Goal: Transaction & Acquisition: Purchase product/service

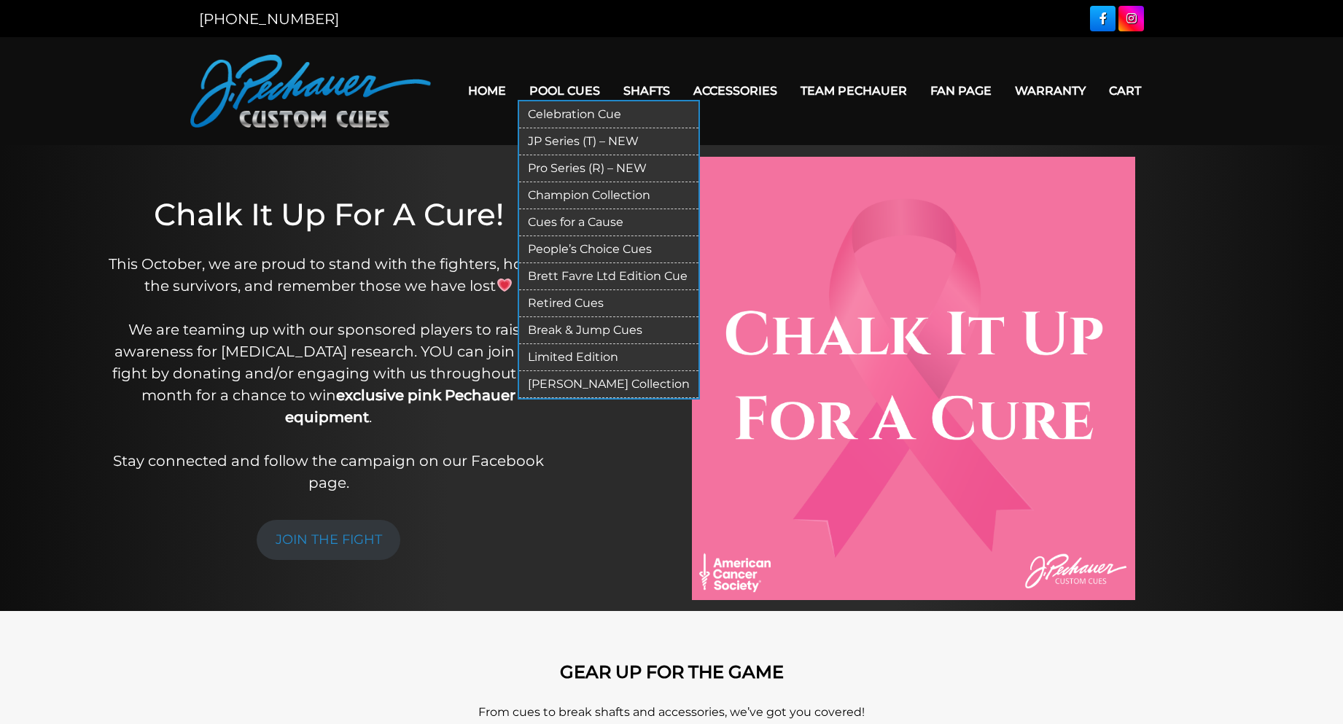
click at [582, 297] on link "Retired Cues" at bounding box center [608, 303] width 179 height 27
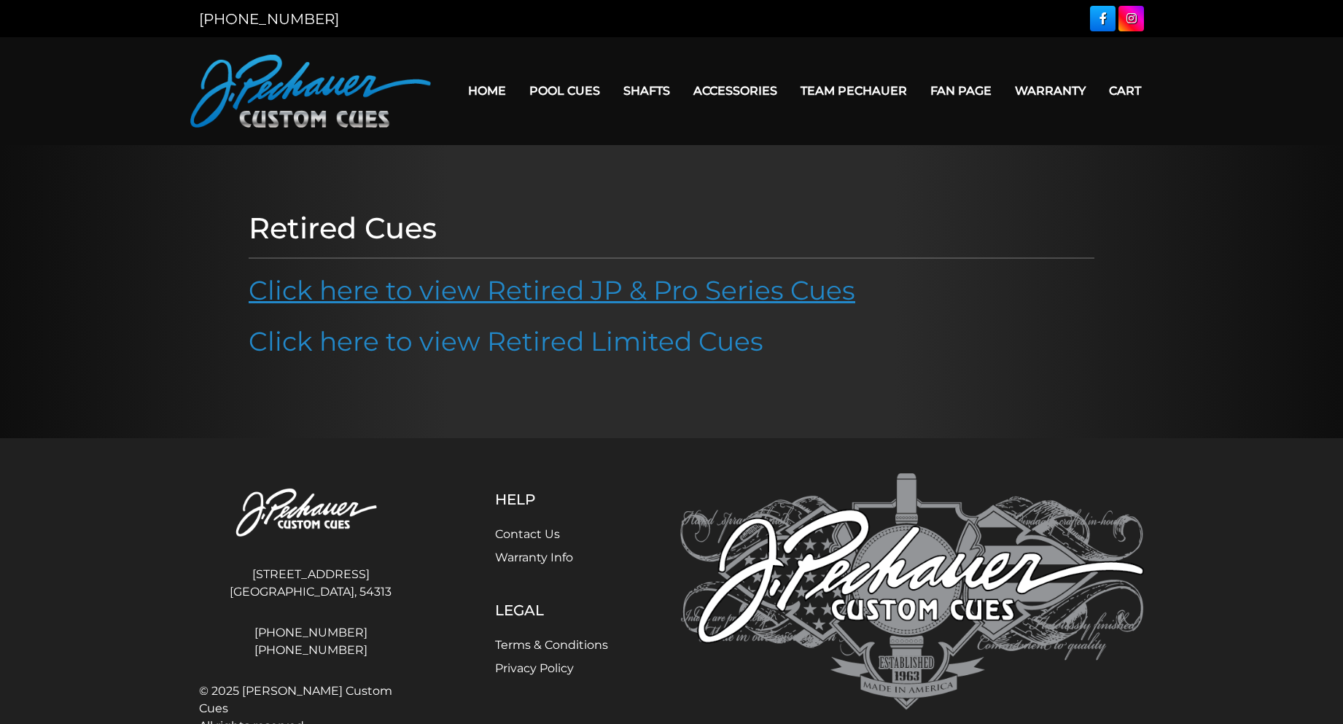
click at [582, 297] on link "Click here to view Retired JP & Pro Series Cues" at bounding box center [552, 290] width 606 height 32
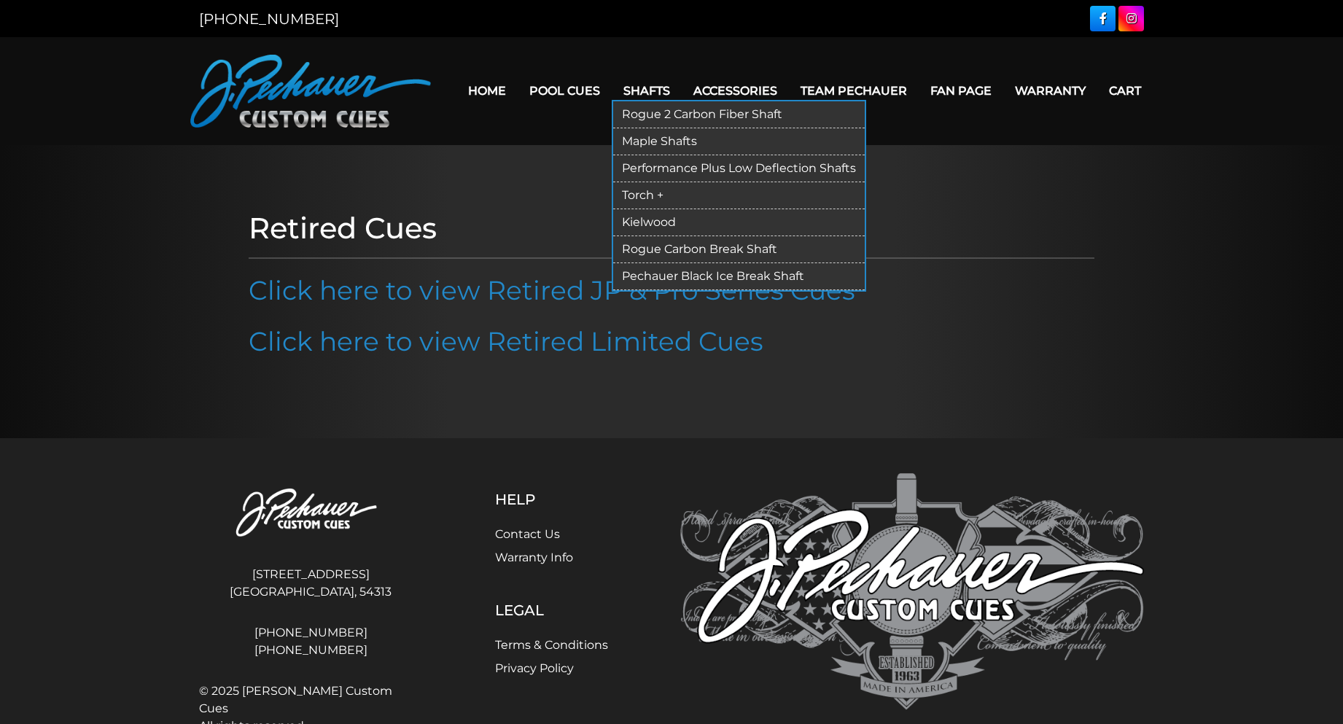
click at [668, 135] on link "Maple Shafts" at bounding box center [738, 141] width 251 height 27
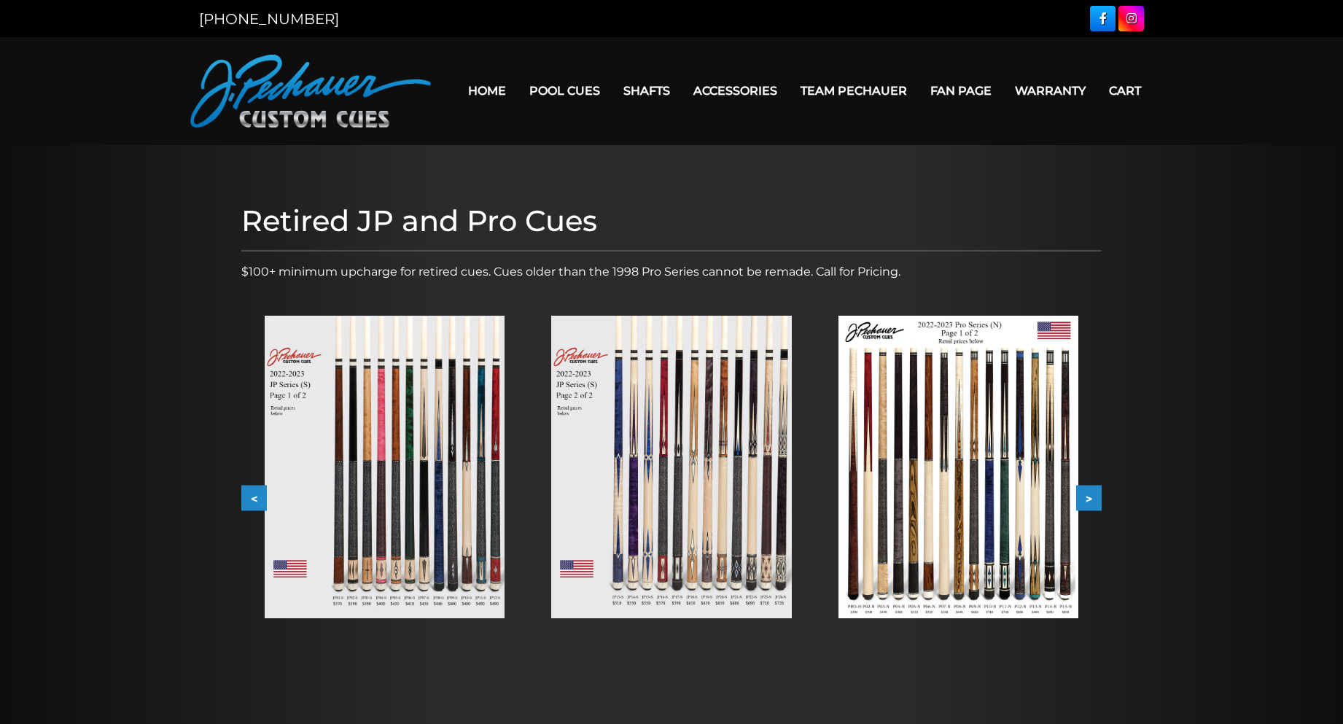
click at [1092, 496] on button ">" at bounding box center [1089, 498] width 26 height 26
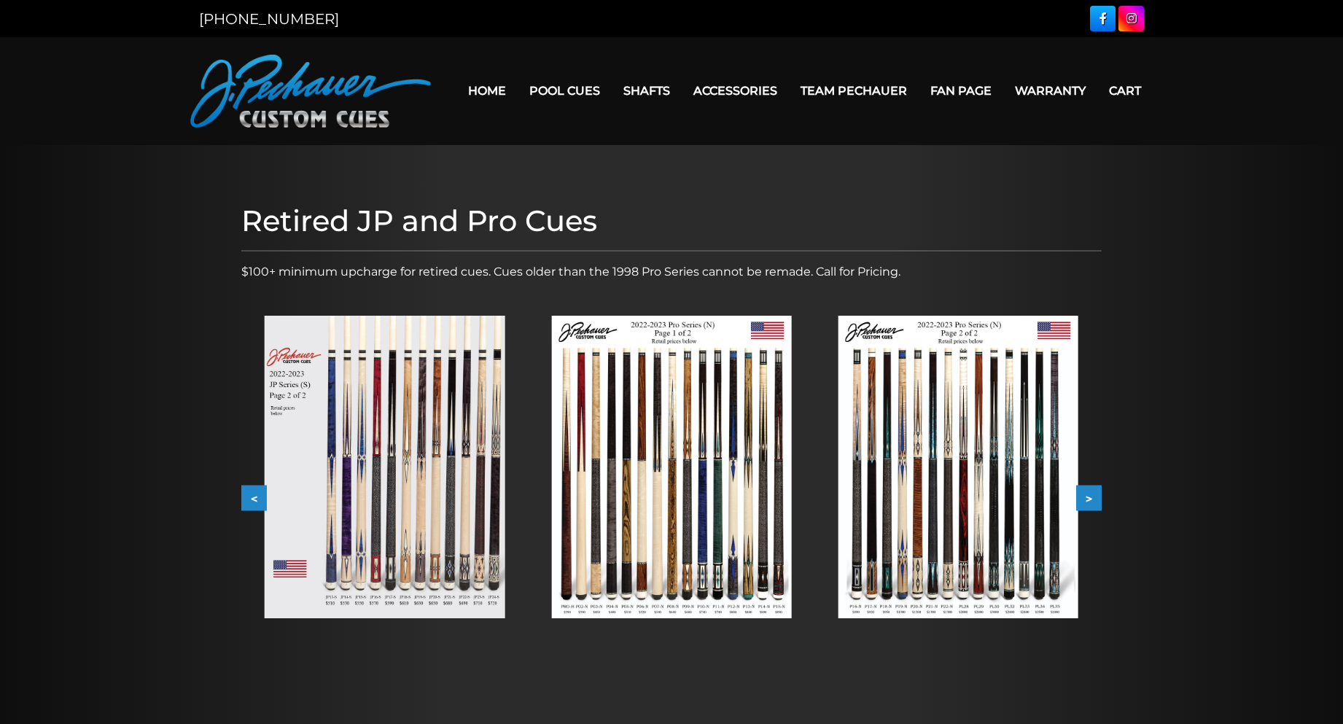
click at [1092, 495] on button ">" at bounding box center [1089, 498] width 26 height 26
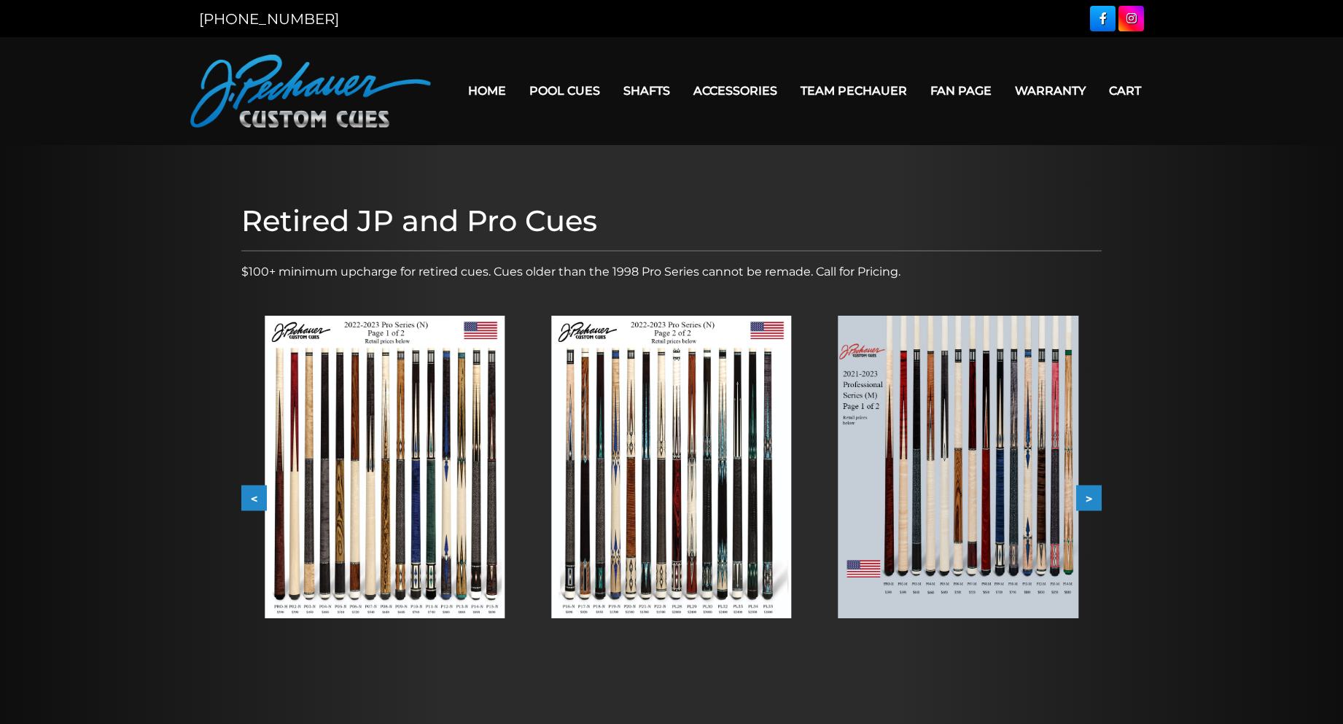
click at [1092, 495] on button ">" at bounding box center [1089, 498] width 26 height 26
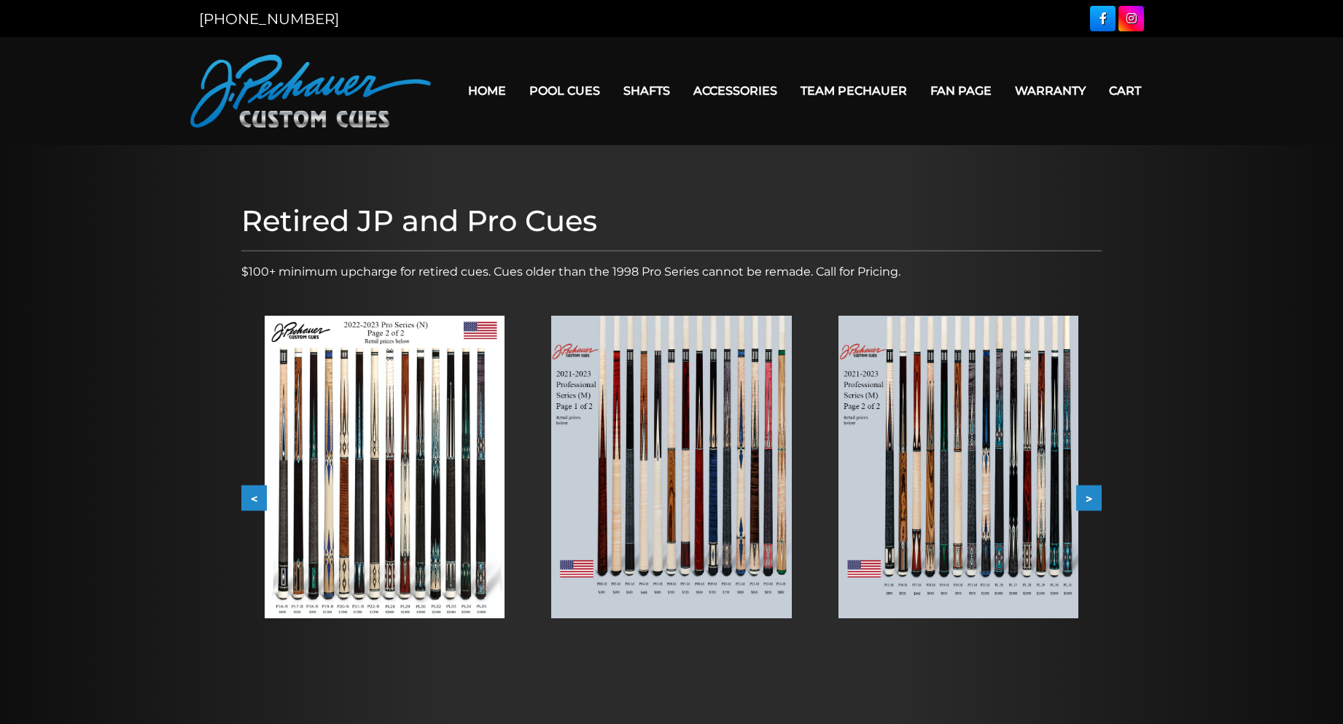
click at [1092, 495] on button ">" at bounding box center [1089, 498] width 26 height 26
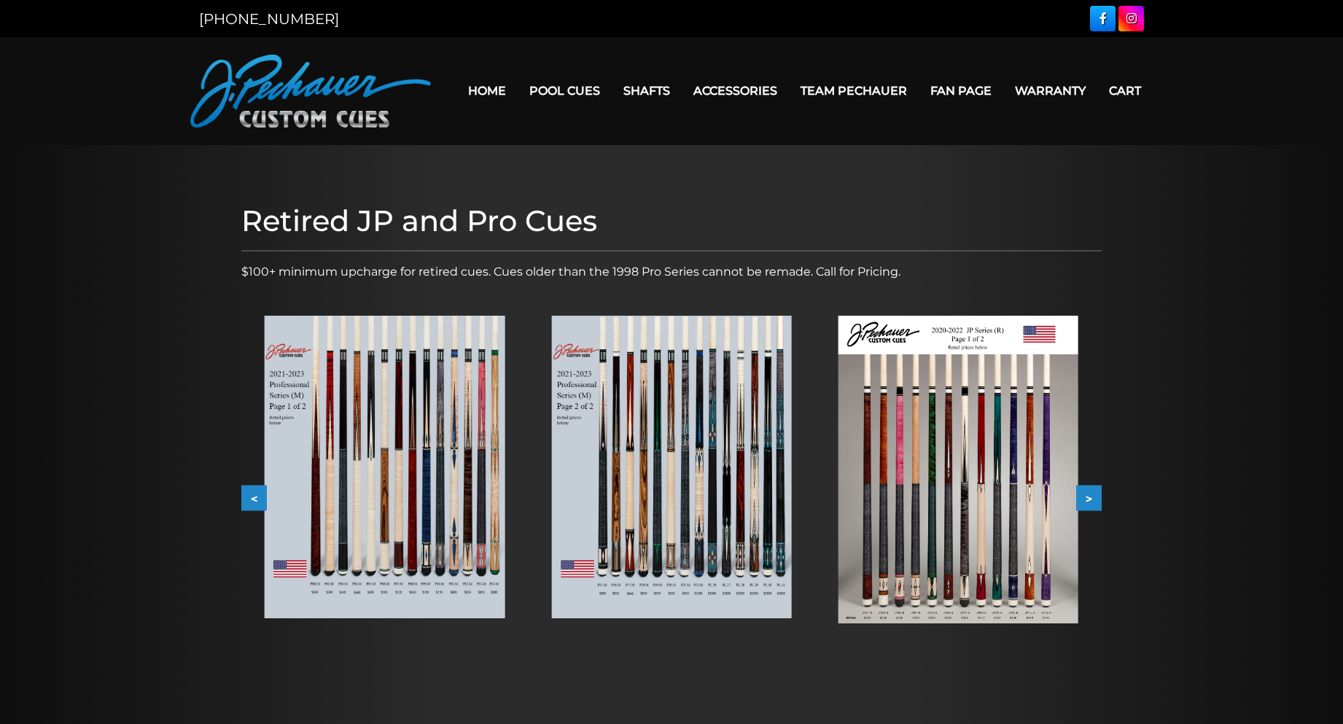
click at [1092, 494] on button ">" at bounding box center [1089, 498] width 26 height 26
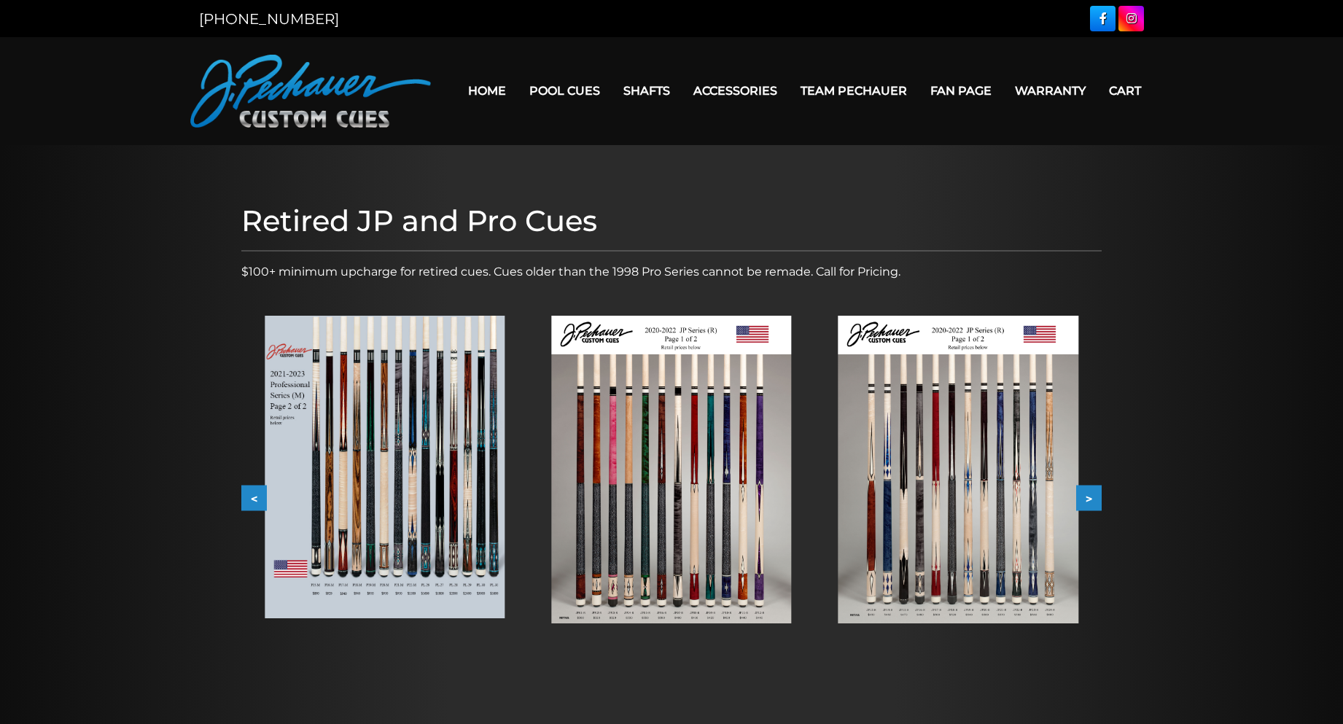
click at [1092, 493] on button ">" at bounding box center [1089, 498] width 26 height 26
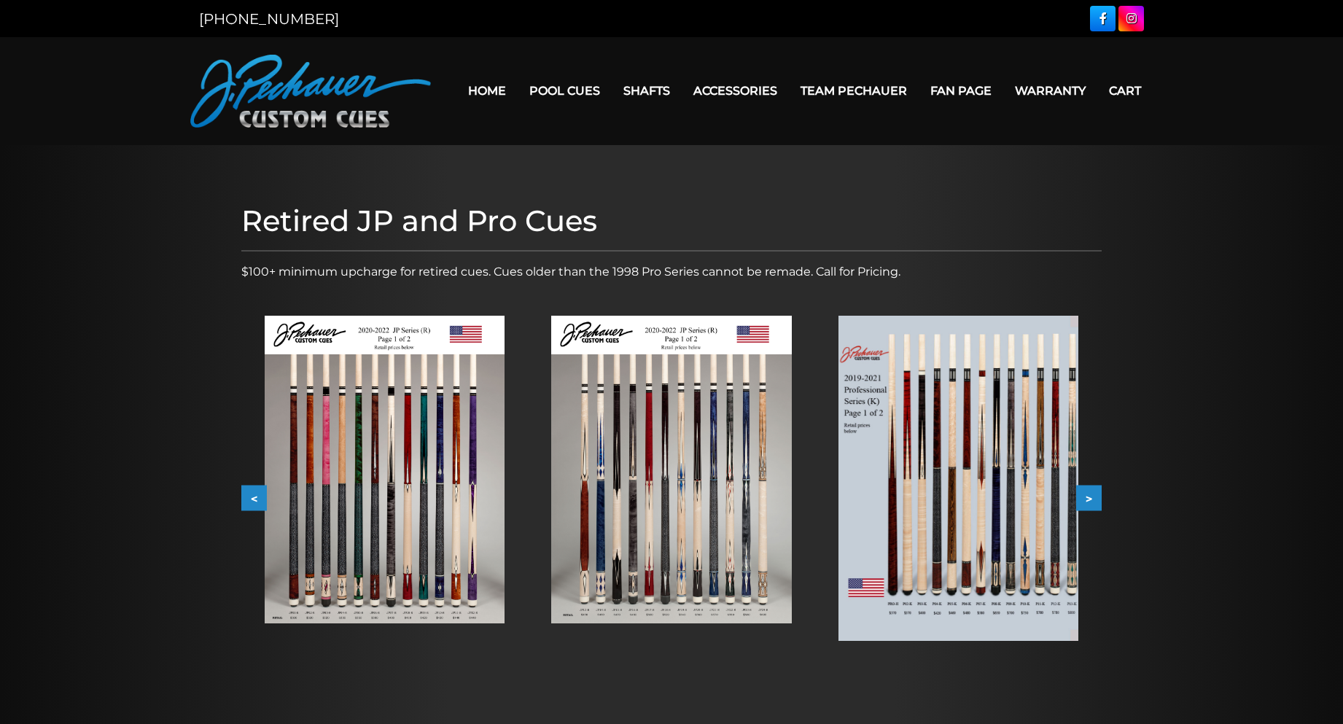
click at [1092, 493] on button ">" at bounding box center [1089, 498] width 26 height 26
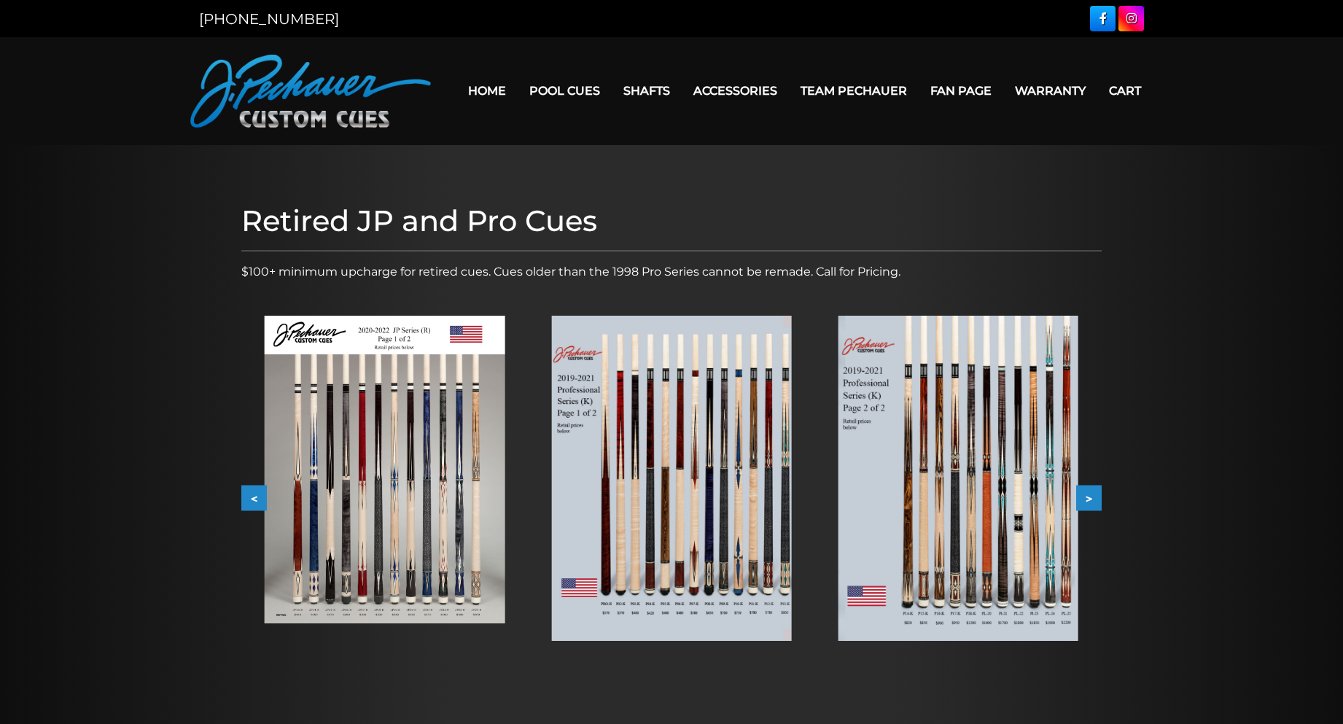
click at [1092, 493] on button ">" at bounding box center [1089, 498] width 26 height 26
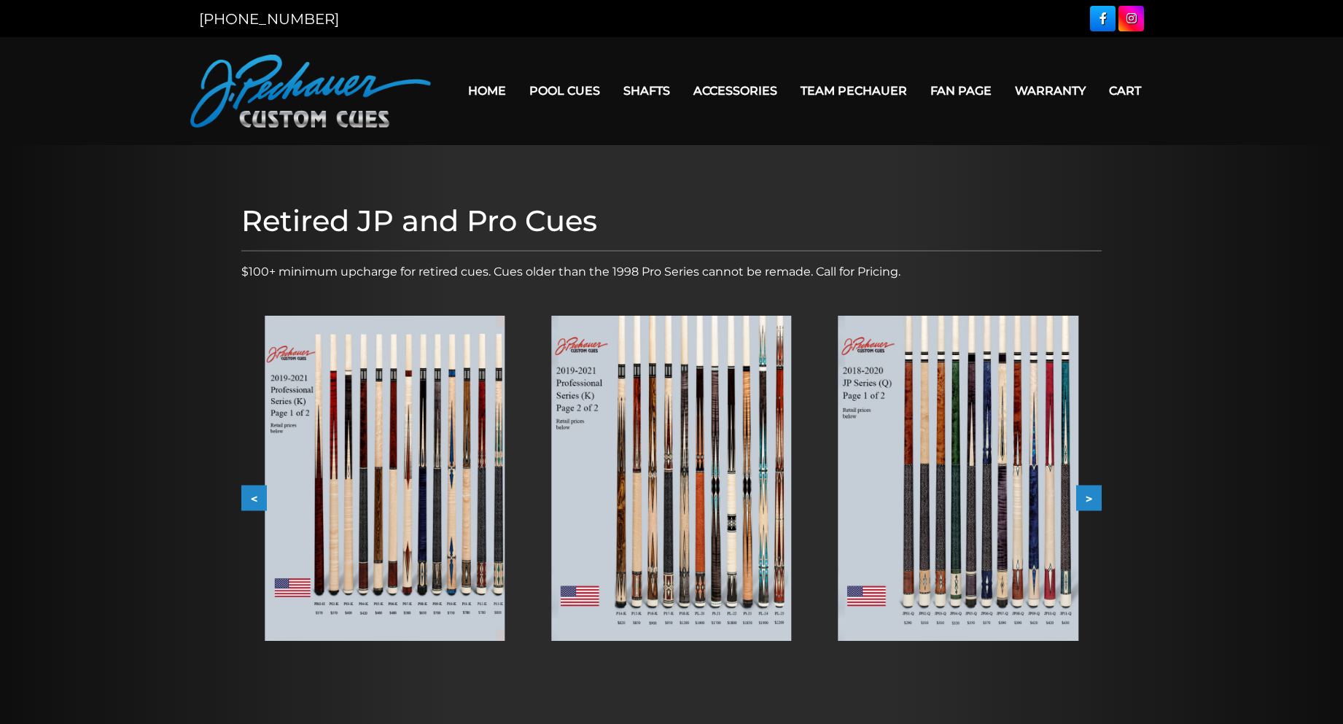
click at [1096, 509] on button ">" at bounding box center [1089, 498] width 26 height 26
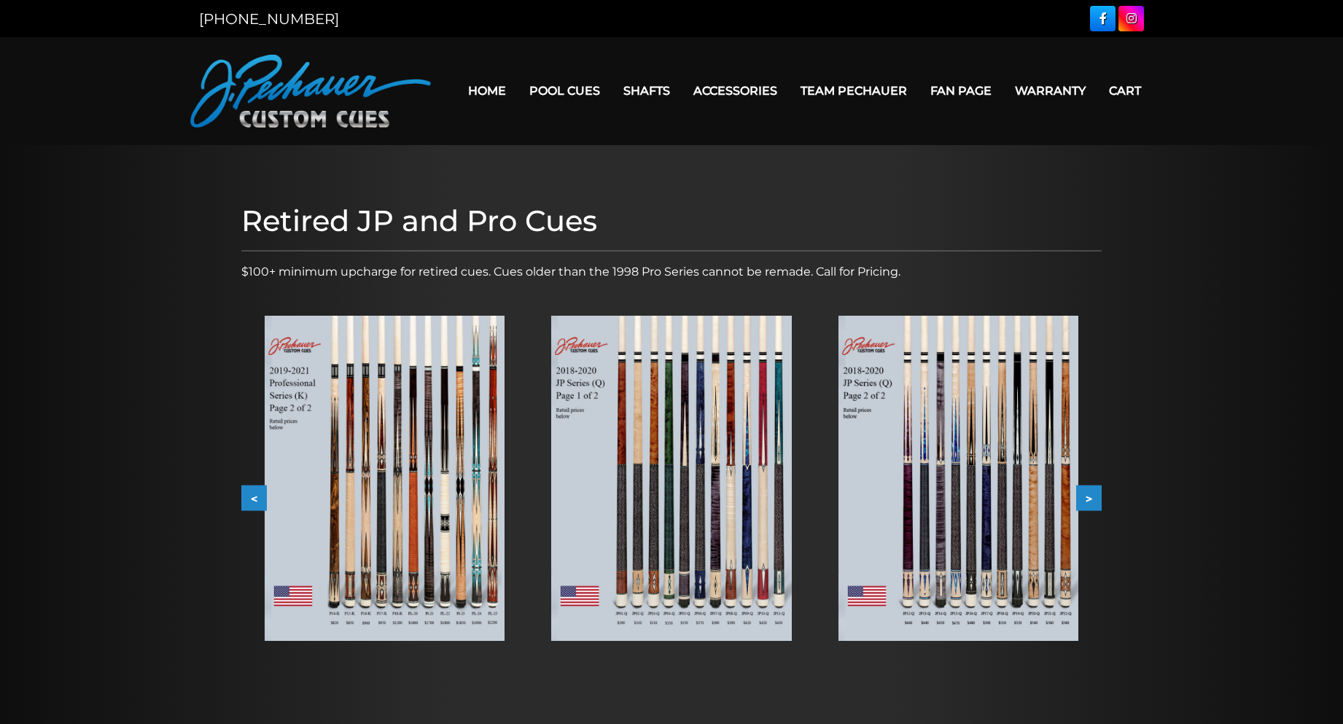
click at [908, 487] on img at bounding box center [958, 478] width 240 height 325
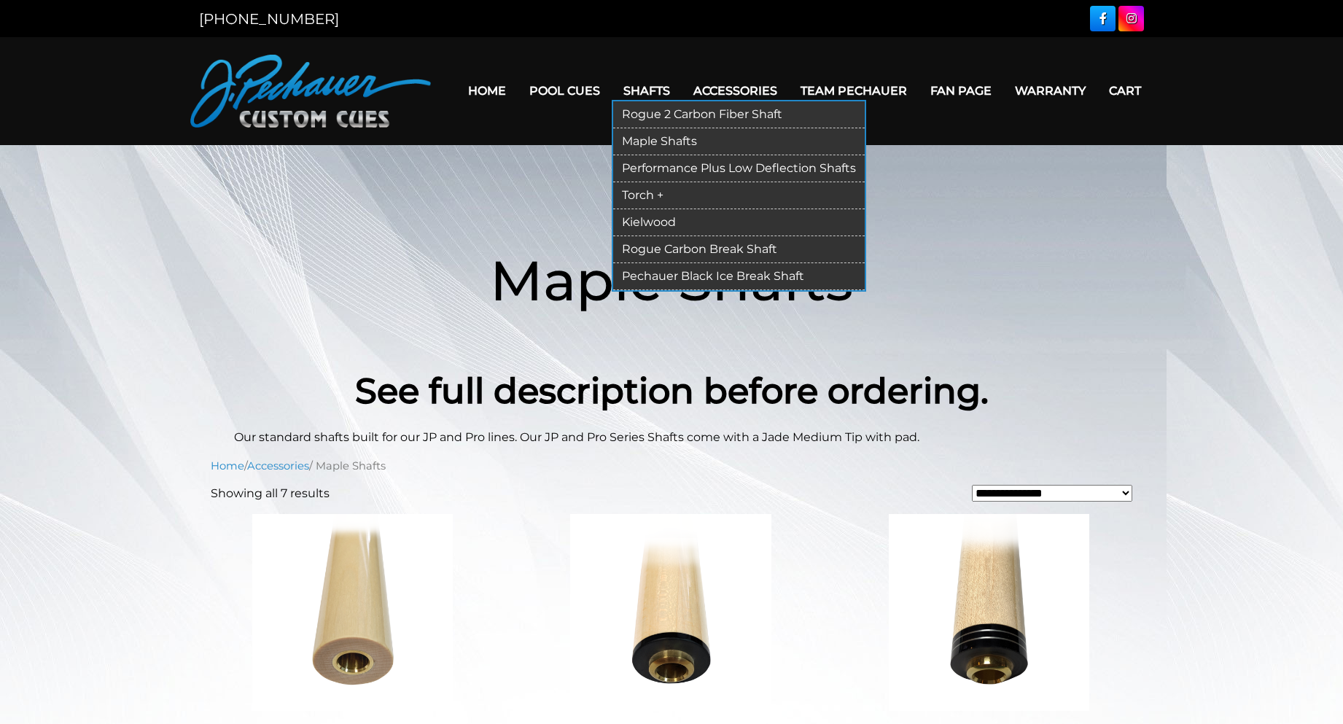
click at [689, 166] on link "Performance Plus Low Deflection Shafts" at bounding box center [738, 168] width 251 height 27
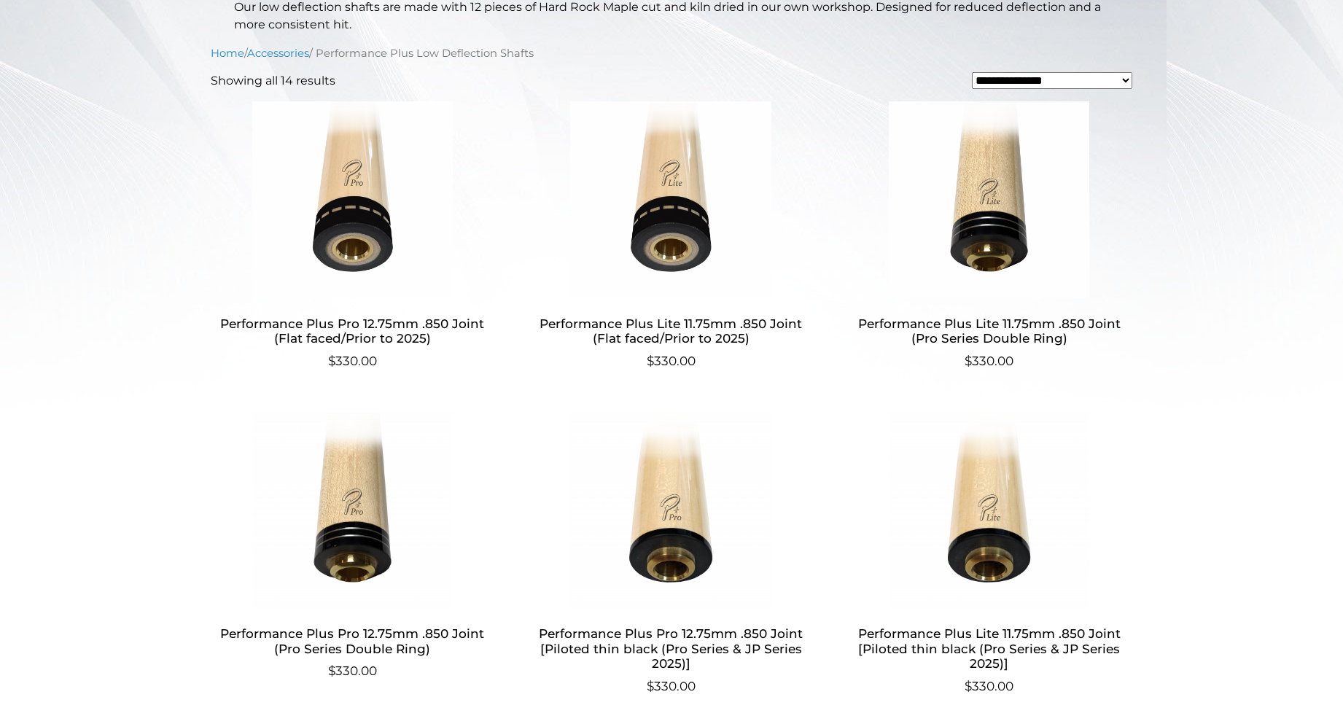
scroll to position [441, 0]
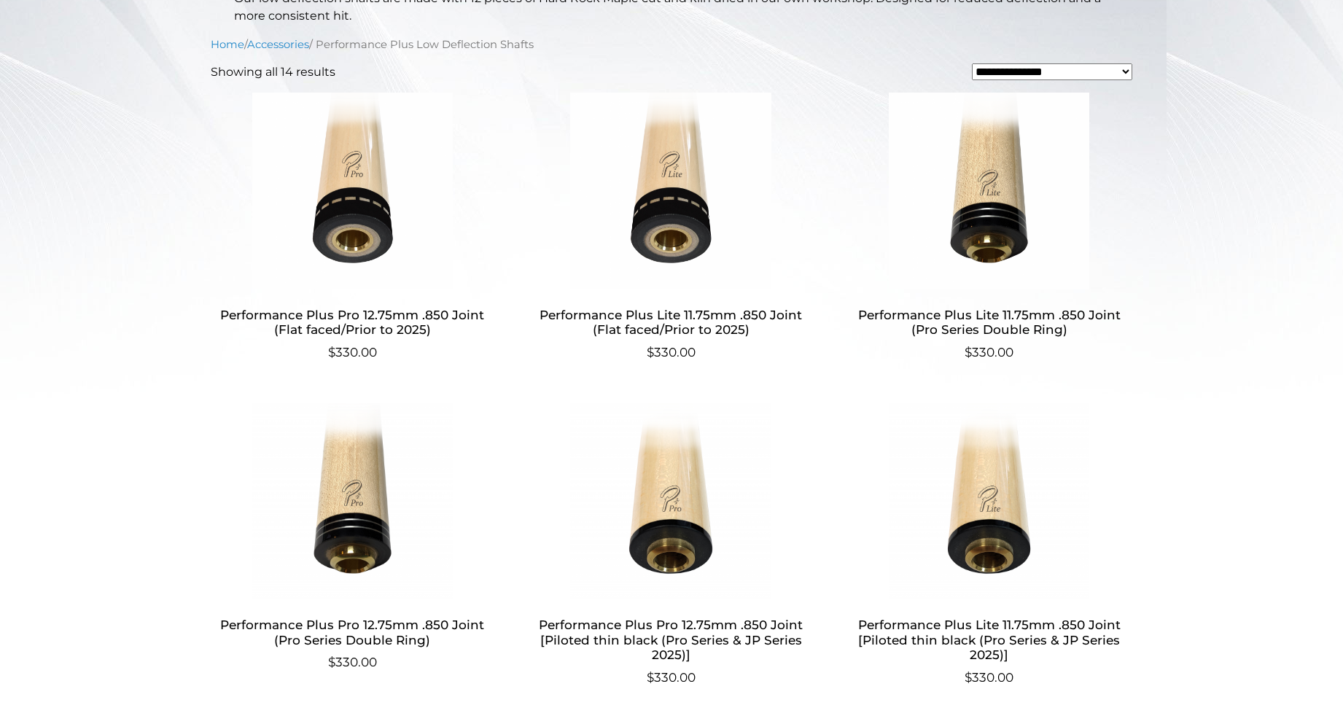
click at [337, 225] on img at bounding box center [353, 191] width 284 height 197
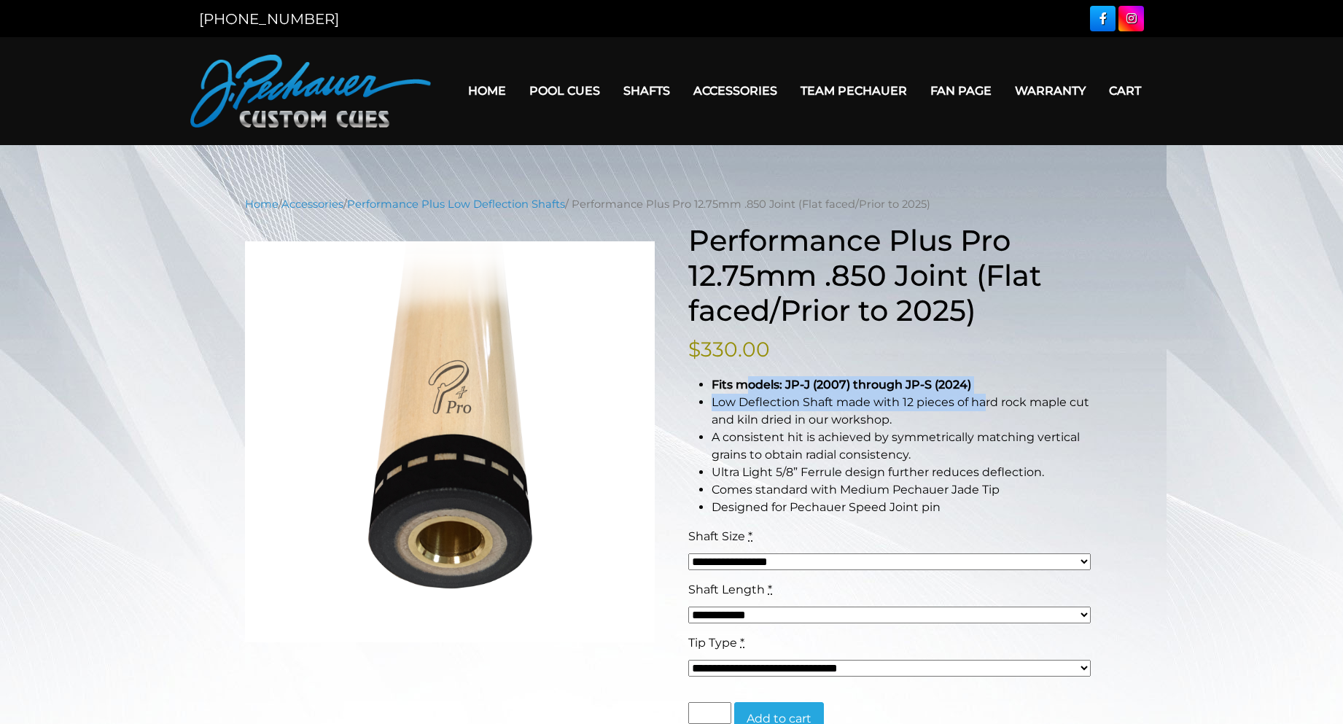
drag, startPoint x: 778, startPoint y: 391, endPoint x: 983, endPoint y: 402, distance: 205.8
click at [983, 402] on ul "Fits models: JP-J (2007) through JP-S (2024) Low Deflection Shaft made with 12 …" at bounding box center [893, 446] width 410 height 140
click at [961, 418] on li "Low Deflection Shaft made with 12 pieces of hard rock maple cut and kiln dried …" at bounding box center [904, 411] width 386 height 35
